Goal: Obtain resource: Obtain resource

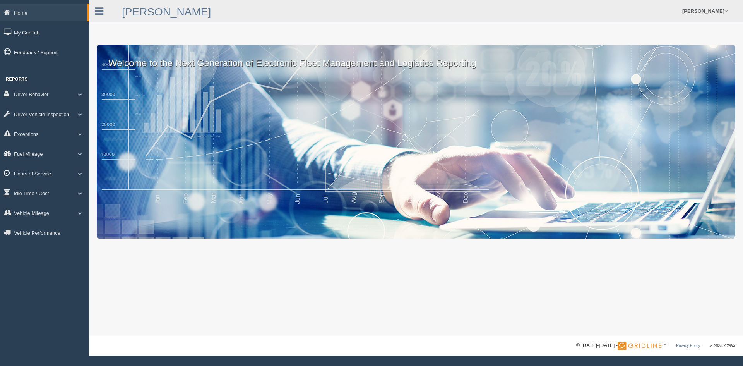
click at [45, 171] on link "Hours of Service" at bounding box center [44, 173] width 89 height 17
click at [34, 192] on link "HOS Violations" at bounding box center [50, 191] width 73 height 14
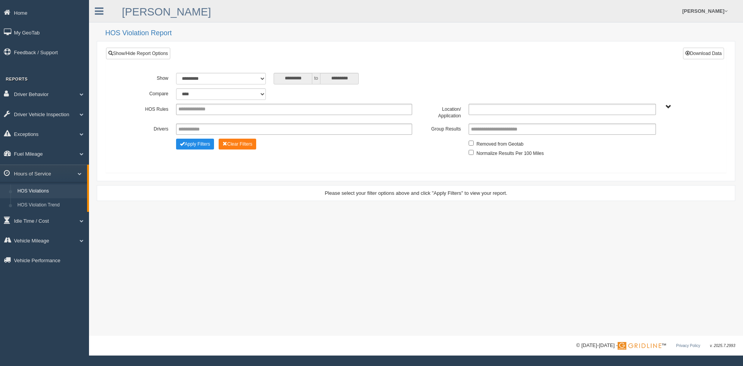
click at [640, 108] on ul at bounding box center [562, 109] width 187 height 11
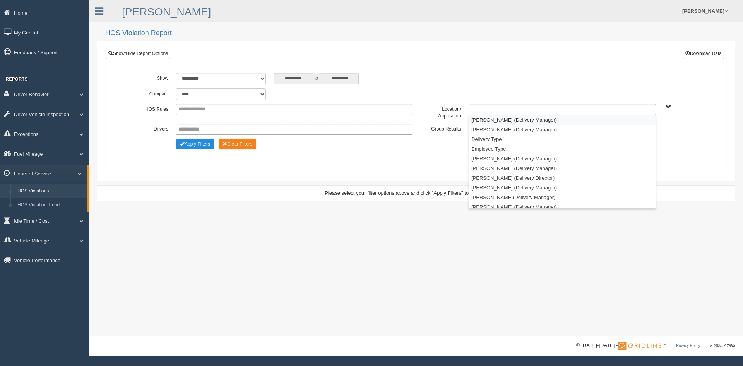
click at [505, 119] on li "[PERSON_NAME] (Delivery Manager)" at bounding box center [562, 120] width 187 height 10
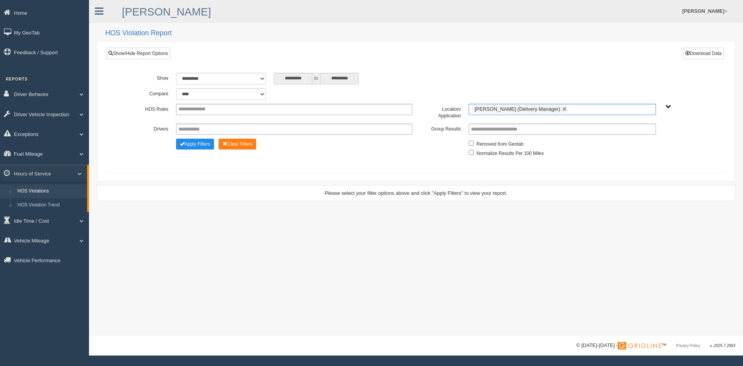
click at [579, 112] on ul "[PERSON_NAME] (Delivery Manager)" at bounding box center [562, 109] width 187 height 11
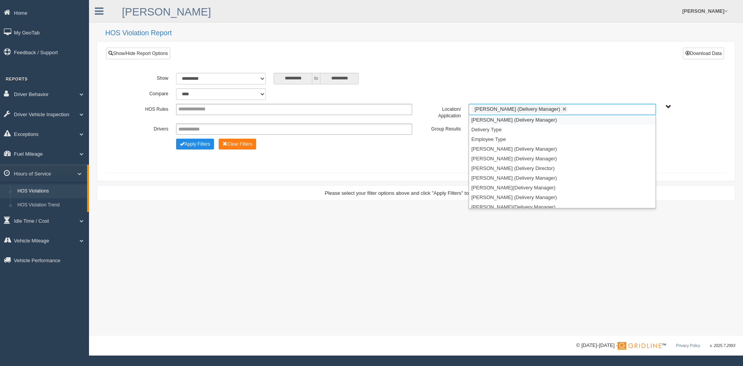
click at [521, 120] on li "[PERSON_NAME] (Delivery Manager)" at bounding box center [562, 120] width 187 height 10
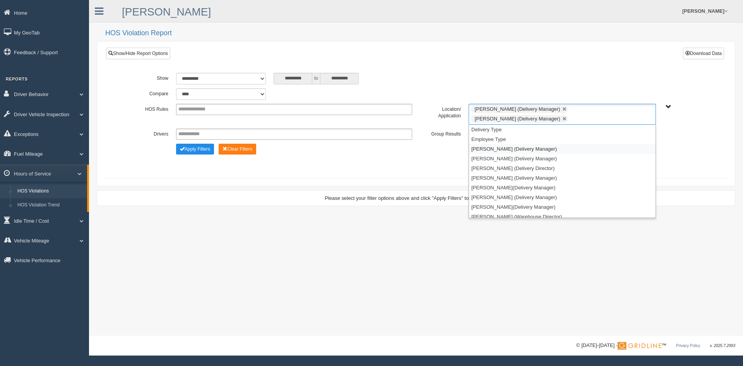
click at [503, 149] on li "[PERSON_NAME] (Delivery Manager)" at bounding box center [562, 149] width 187 height 10
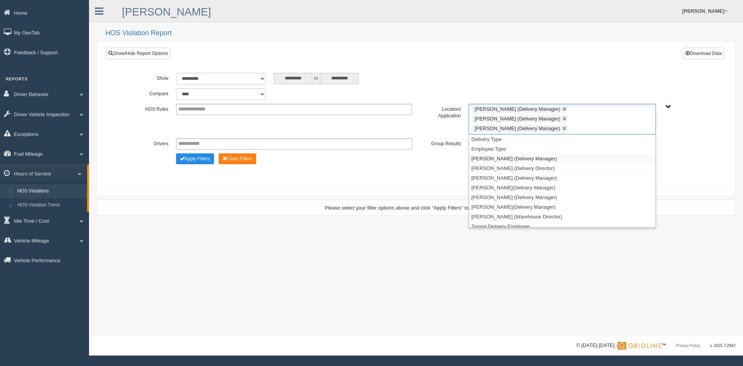
click at [501, 154] on li "[PERSON_NAME] (Delivery Manager)" at bounding box center [562, 159] width 187 height 10
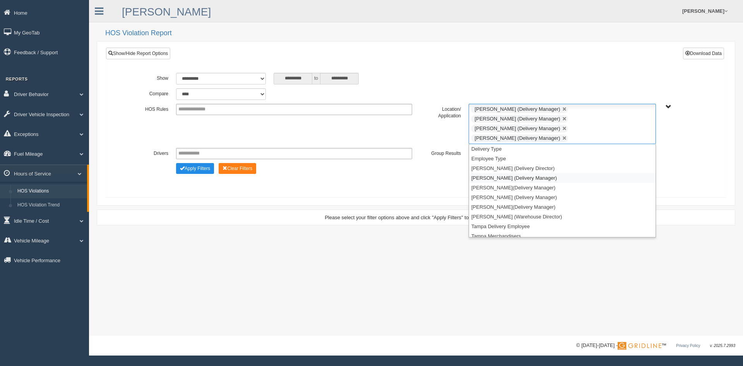
click at [494, 173] on li "[PERSON_NAME] (Delivery Manager)" at bounding box center [562, 178] width 187 height 10
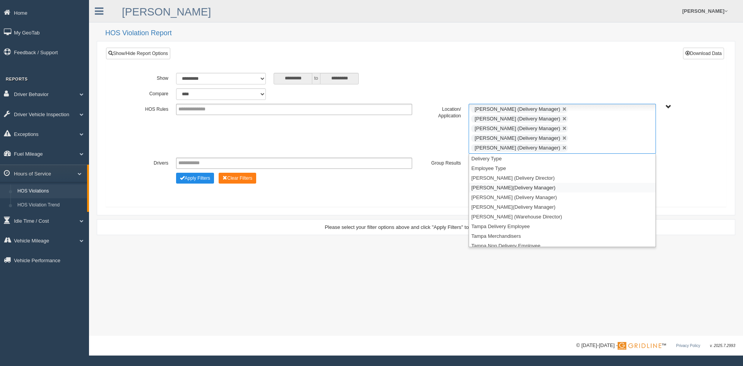
click at [493, 183] on li "[PERSON_NAME](Delivery Manager)" at bounding box center [562, 188] width 187 height 10
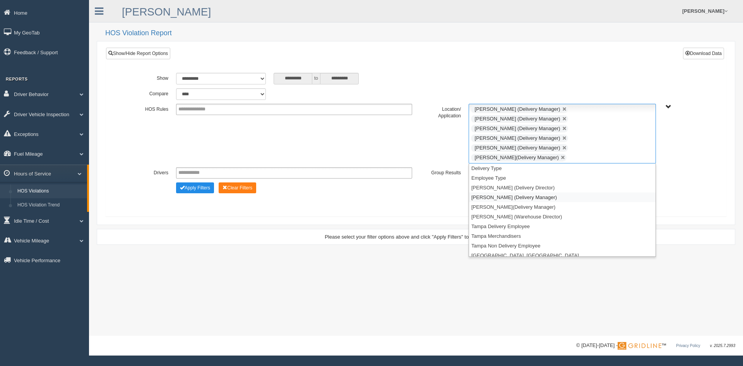
click at [492, 192] on li "[PERSON_NAME] (Delivery Manager)" at bounding box center [562, 197] width 187 height 10
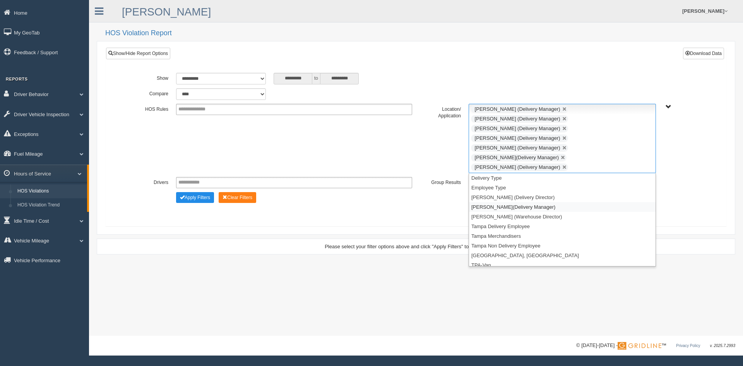
click at [491, 202] on li "[PERSON_NAME](Delivery Manager)" at bounding box center [562, 207] width 187 height 10
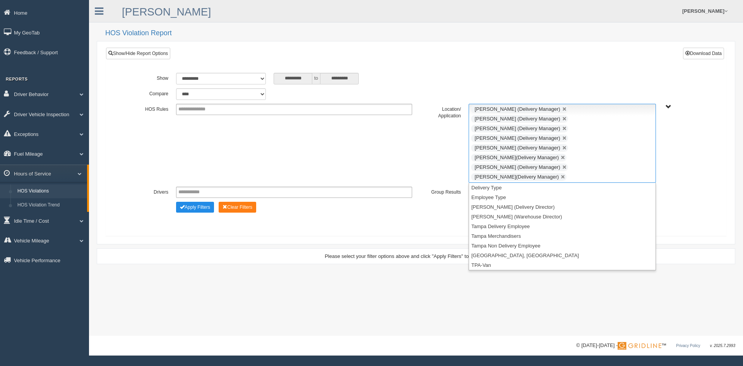
click at [414, 198] on div "**********" at bounding box center [416, 148] width 609 height 163
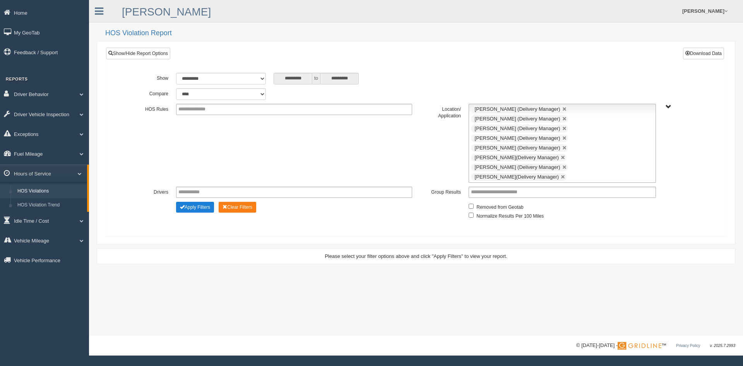
click at [202, 202] on button "Apply Filters" at bounding box center [195, 207] width 38 height 11
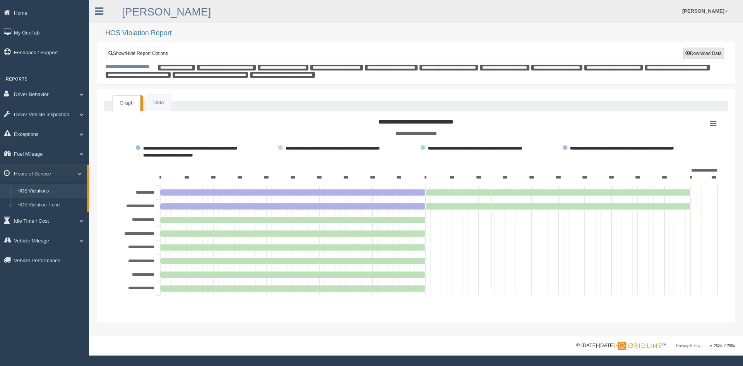
click at [705, 55] on button "Download Data" at bounding box center [703, 54] width 41 height 12
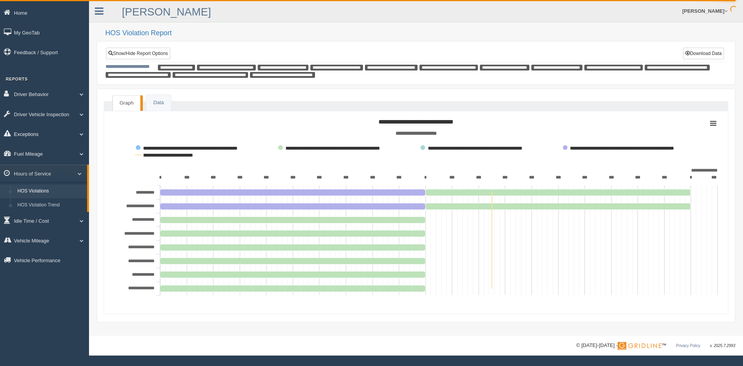
click at [47, 132] on link "Exceptions" at bounding box center [44, 133] width 89 height 17
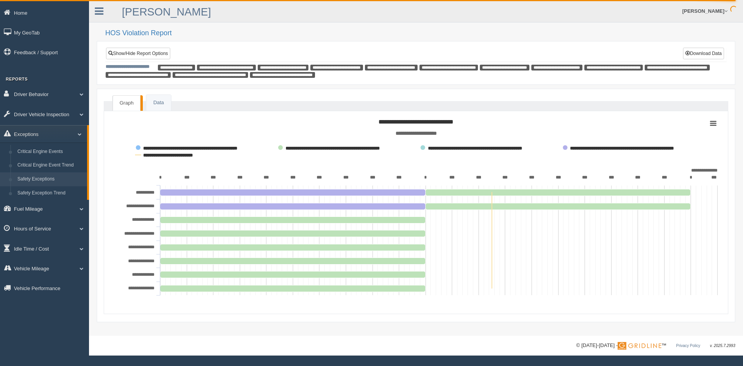
click at [55, 181] on link "Safety Exceptions" at bounding box center [50, 179] width 73 height 14
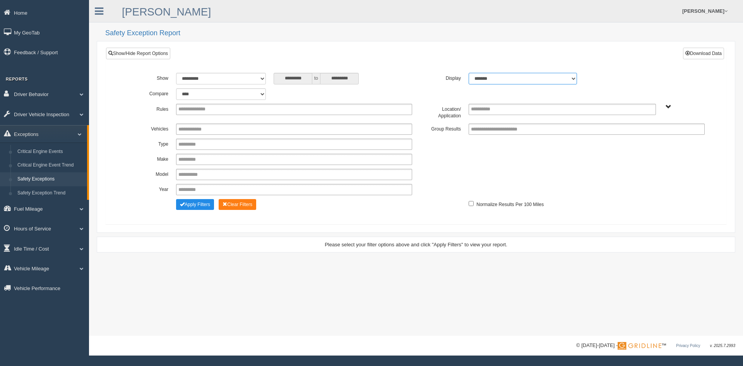
click at [568, 80] on select "******* ******" at bounding box center [523, 79] width 108 height 12
select select "**"
click at [469, 73] on select "******* ******" at bounding box center [523, 79] width 108 height 12
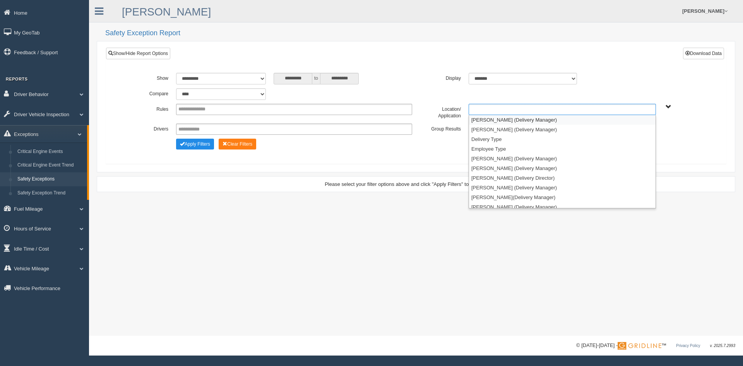
click at [514, 113] on ul at bounding box center [562, 109] width 187 height 11
click at [501, 120] on li "[PERSON_NAME] (Delivery Manager)" at bounding box center [562, 120] width 187 height 10
click at [501, 121] on li "[PERSON_NAME] (Delivery Manager)" at bounding box center [562, 120] width 187 height 10
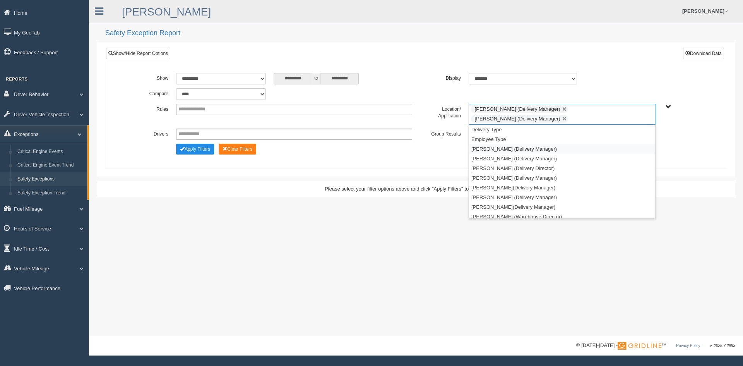
click at [493, 148] on li "[PERSON_NAME] (Delivery Manager)" at bounding box center [562, 149] width 187 height 10
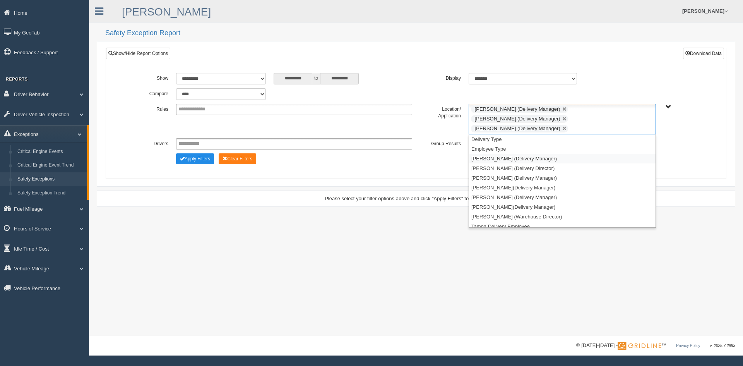
click at [508, 154] on li "[PERSON_NAME] (Delivery Manager)" at bounding box center [562, 159] width 187 height 10
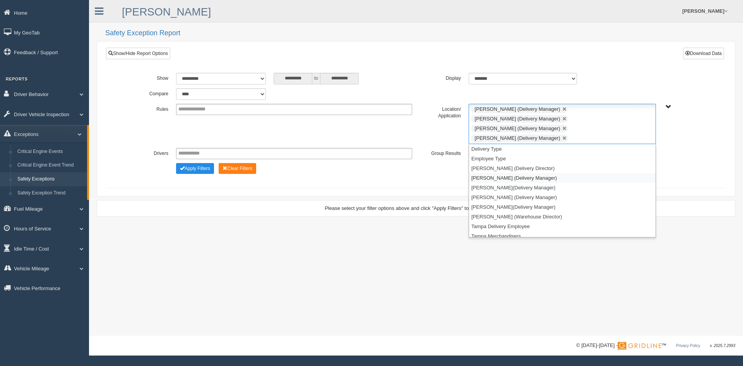
click at [498, 173] on li "[PERSON_NAME] (Delivery Manager)" at bounding box center [562, 178] width 187 height 10
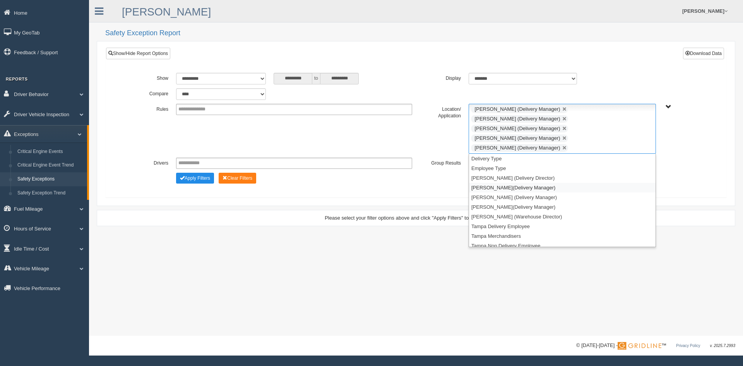
click at [491, 183] on li "[PERSON_NAME](Delivery Manager)" at bounding box center [562, 188] width 187 height 10
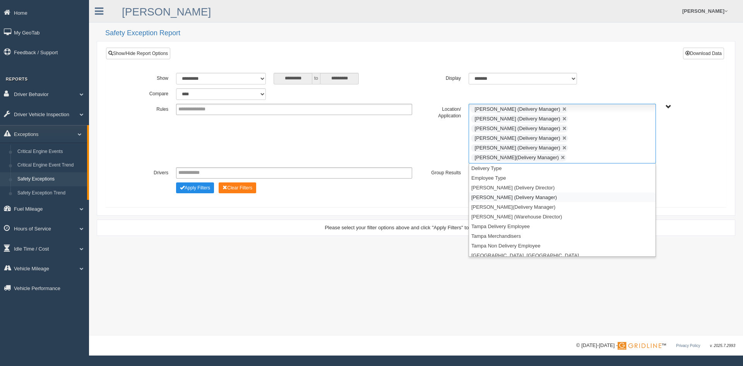
click at [496, 192] on li "[PERSON_NAME] (Delivery Manager)" at bounding box center [562, 197] width 187 height 10
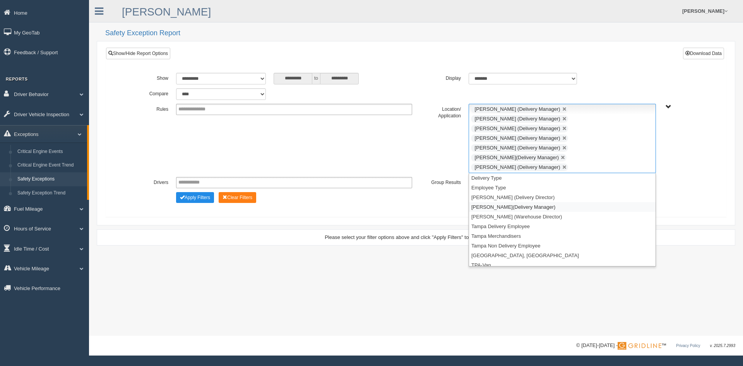
click at [494, 202] on li "[PERSON_NAME](Delivery Manager)" at bounding box center [562, 207] width 187 height 10
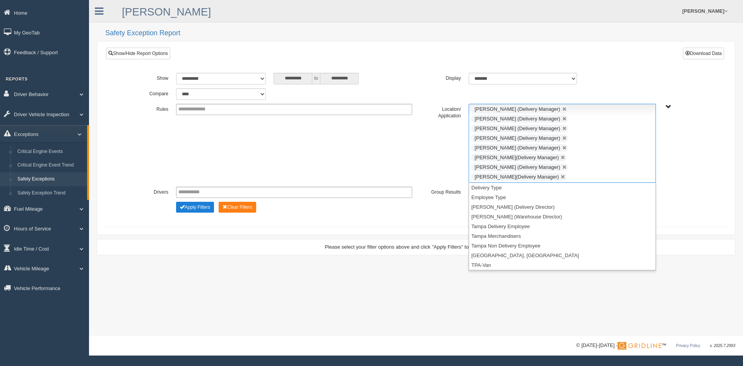
click at [202, 202] on button "Apply Filters" at bounding box center [195, 207] width 38 height 11
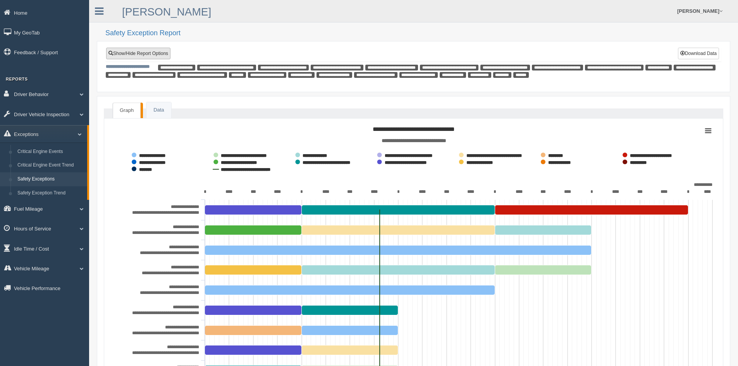
click at [129, 53] on link "Show/Hide Report Options" at bounding box center [138, 54] width 64 height 12
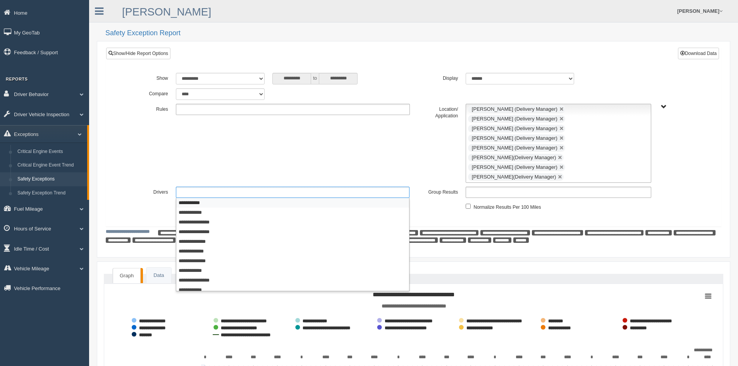
click at [197, 187] on ul at bounding box center [293, 192] width 234 height 11
type input "**********"
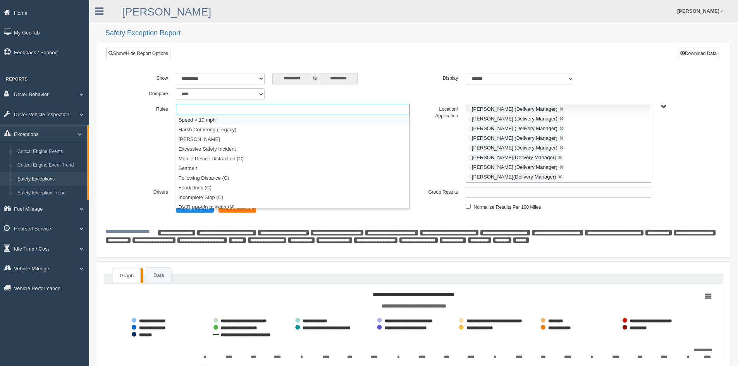
click at [205, 108] on ul at bounding box center [293, 109] width 234 height 11
click at [204, 204] on li "DVIR pre-trip missing (N)" at bounding box center [292, 203] width 233 height 10
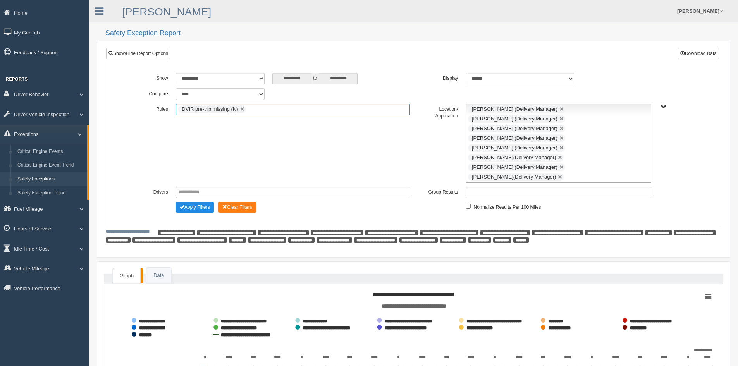
click at [264, 110] on ul "DVIR pre-trip missing (N)" at bounding box center [293, 109] width 234 height 11
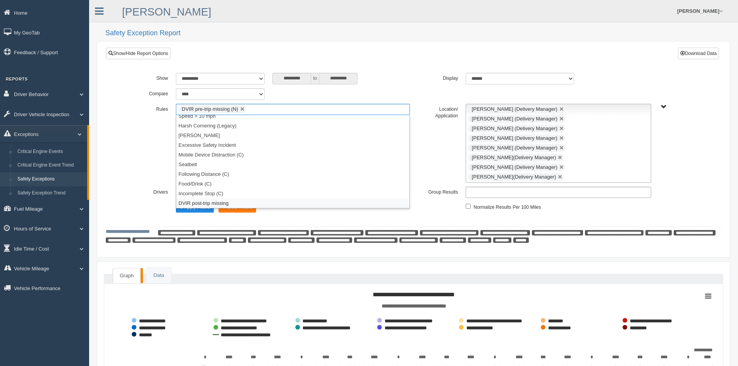
click at [215, 203] on li "DVIR post-trip missing" at bounding box center [292, 203] width 233 height 10
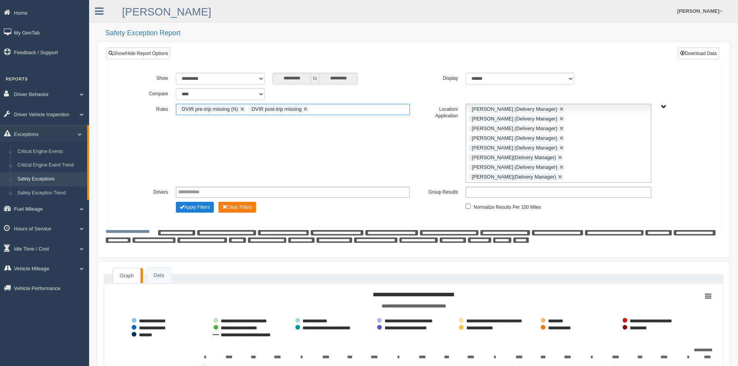
click at [194, 202] on button "Apply Filters" at bounding box center [195, 207] width 38 height 11
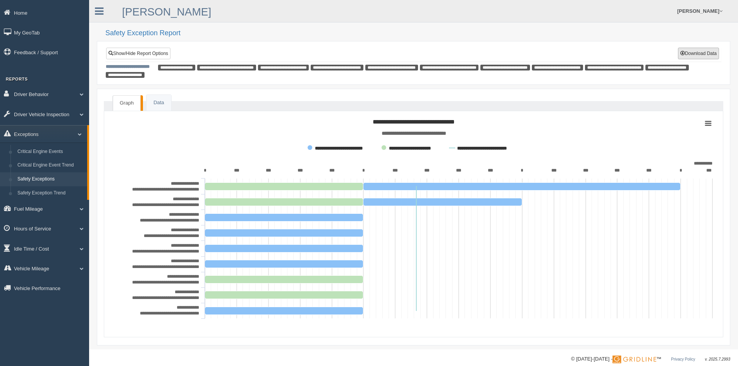
click at [691, 51] on button "Download Data" at bounding box center [698, 54] width 41 height 12
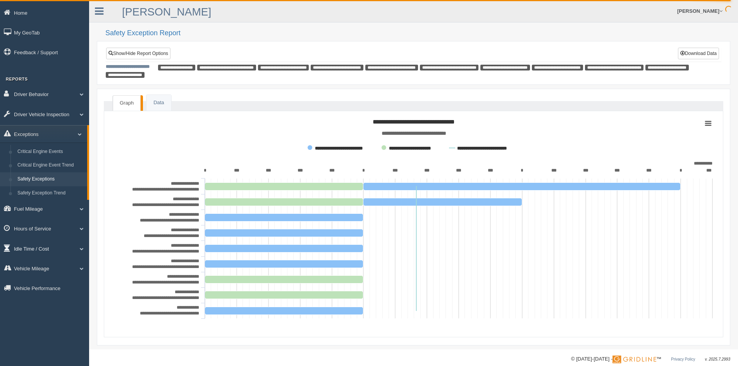
click at [46, 249] on link "Idle Time / Cost" at bounding box center [44, 248] width 89 height 17
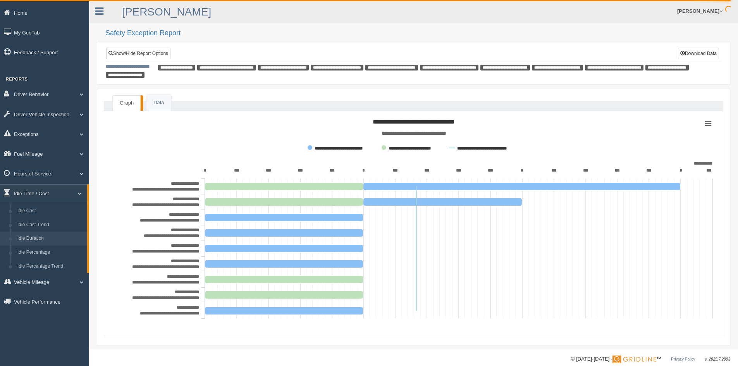
click at [41, 237] on link "Idle Duration" at bounding box center [50, 239] width 73 height 14
click at [22, 235] on link "Idle Duration" at bounding box center [50, 239] width 73 height 14
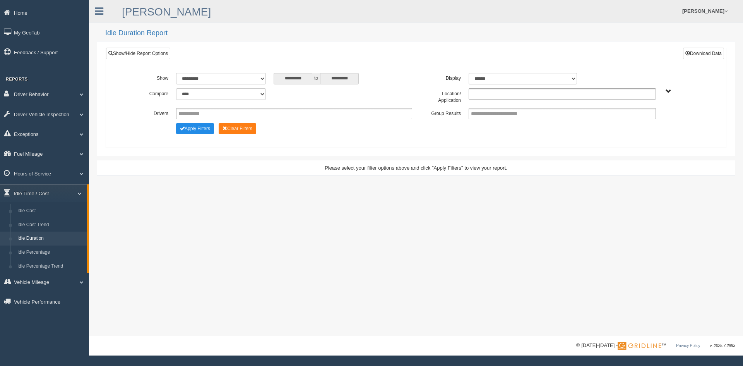
click at [550, 95] on ul at bounding box center [562, 93] width 187 height 11
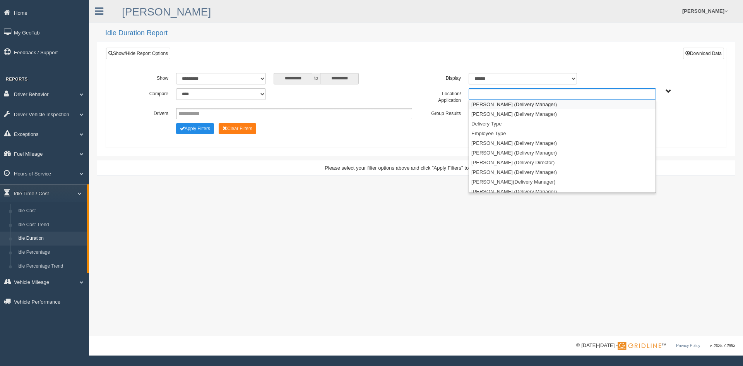
click at [517, 104] on li "[PERSON_NAME] (Delivery Manager)" at bounding box center [562, 105] width 187 height 10
click at [516, 105] on li "[PERSON_NAME] (Delivery Manager)" at bounding box center [562, 105] width 187 height 10
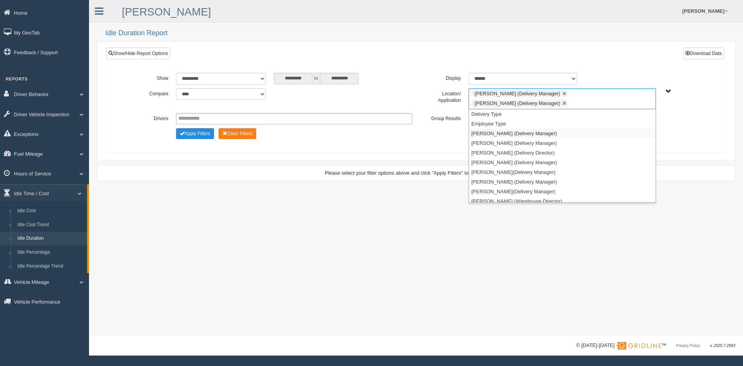
click at [500, 130] on li "[PERSON_NAME] (Delivery Manager)" at bounding box center [562, 134] width 187 height 10
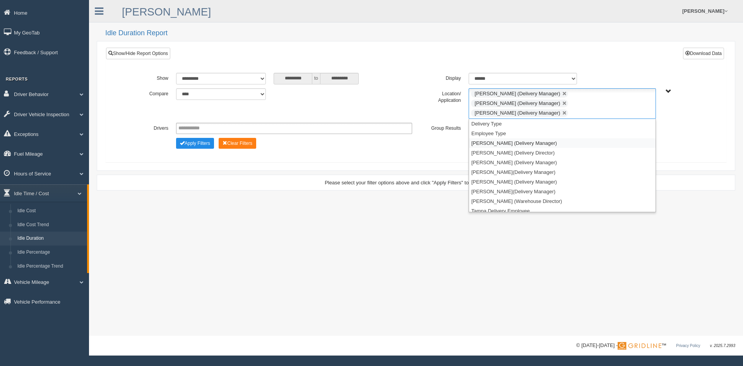
click at [500, 138] on li "[PERSON_NAME] (Delivery Manager)" at bounding box center [562, 143] width 187 height 10
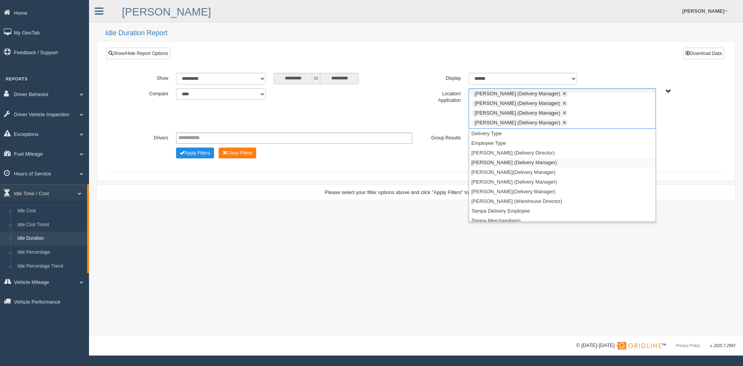
click at [497, 158] on li "[PERSON_NAME] (Delivery Manager)" at bounding box center [562, 163] width 187 height 10
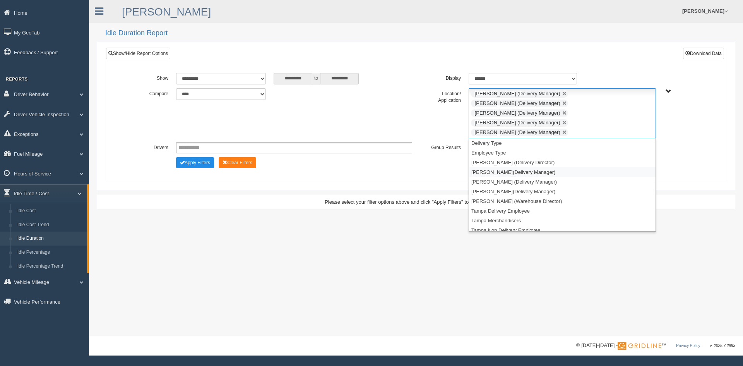
click at [497, 167] on li "[PERSON_NAME](Delivery Manager)" at bounding box center [562, 172] width 187 height 10
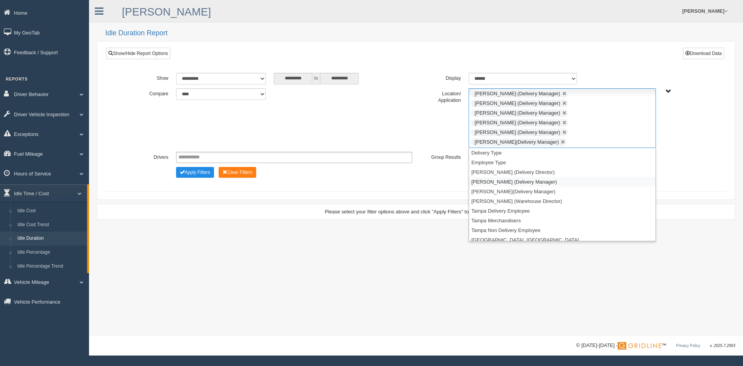
click at [494, 177] on li "[PERSON_NAME] (Delivery Manager)" at bounding box center [562, 182] width 187 height 10
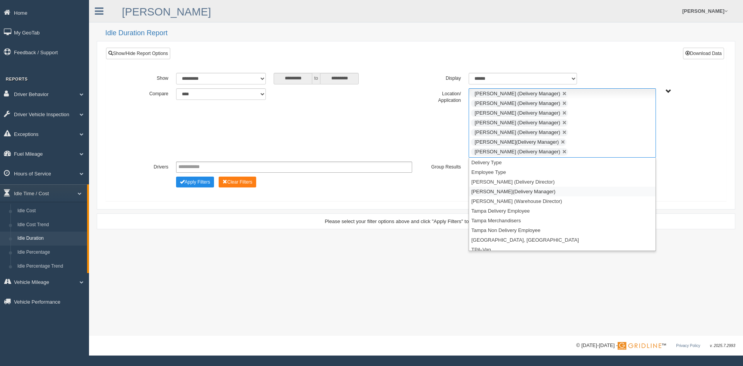
click at [491, 187] on li "[PERSON_NAME](Delivery Manager)" at bounding box center [562, 192] width 187 height 10
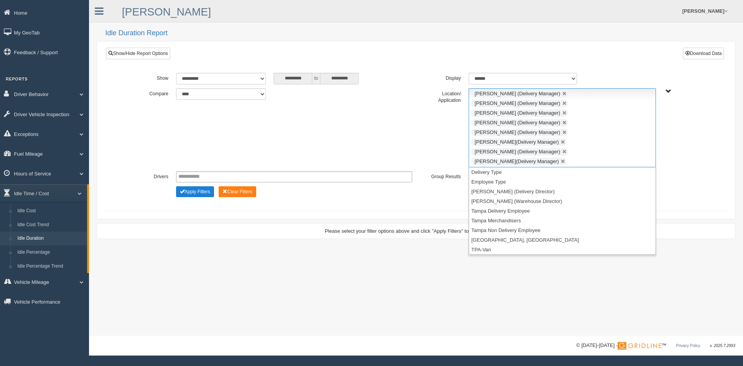
click at [198, 186] on button "Apply Filters" at bounding box center [195, 191] width 38 height 11
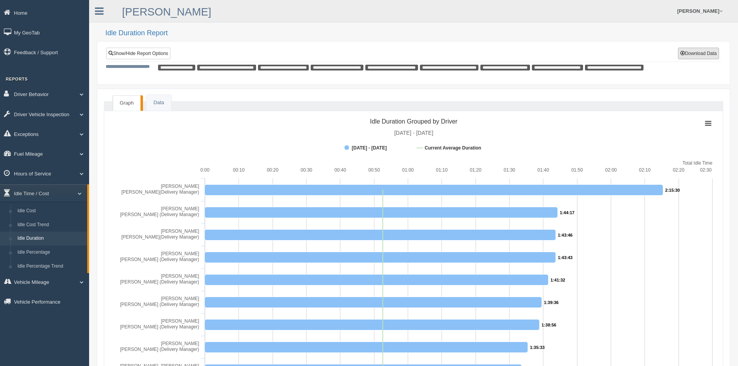
click at [687, 53] on button "Download Data" at bounding box center [698, 54] width 41 height 12
